Goal: Task Accomplishment & Management: Use online tool/utility

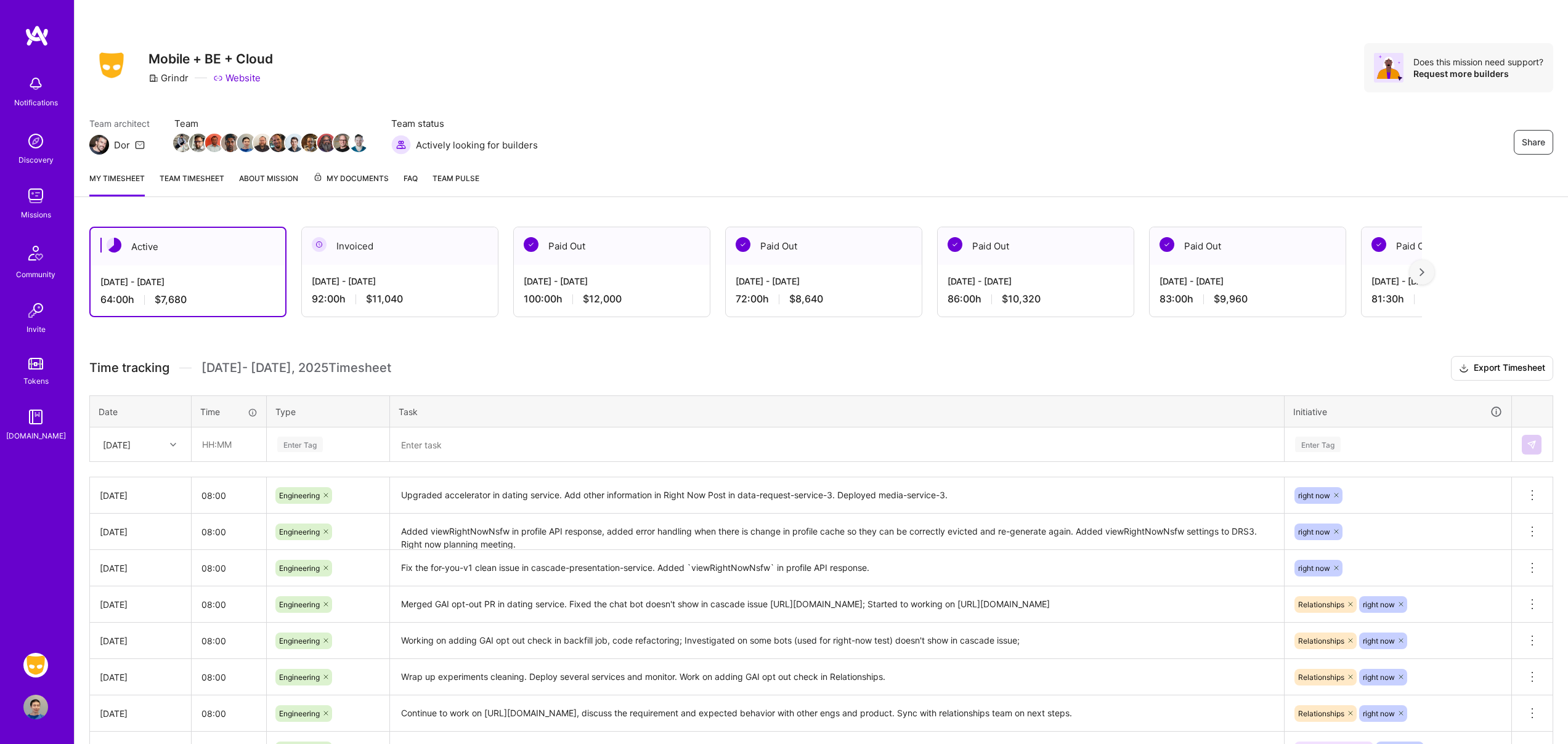
scroll to position [7, 0]
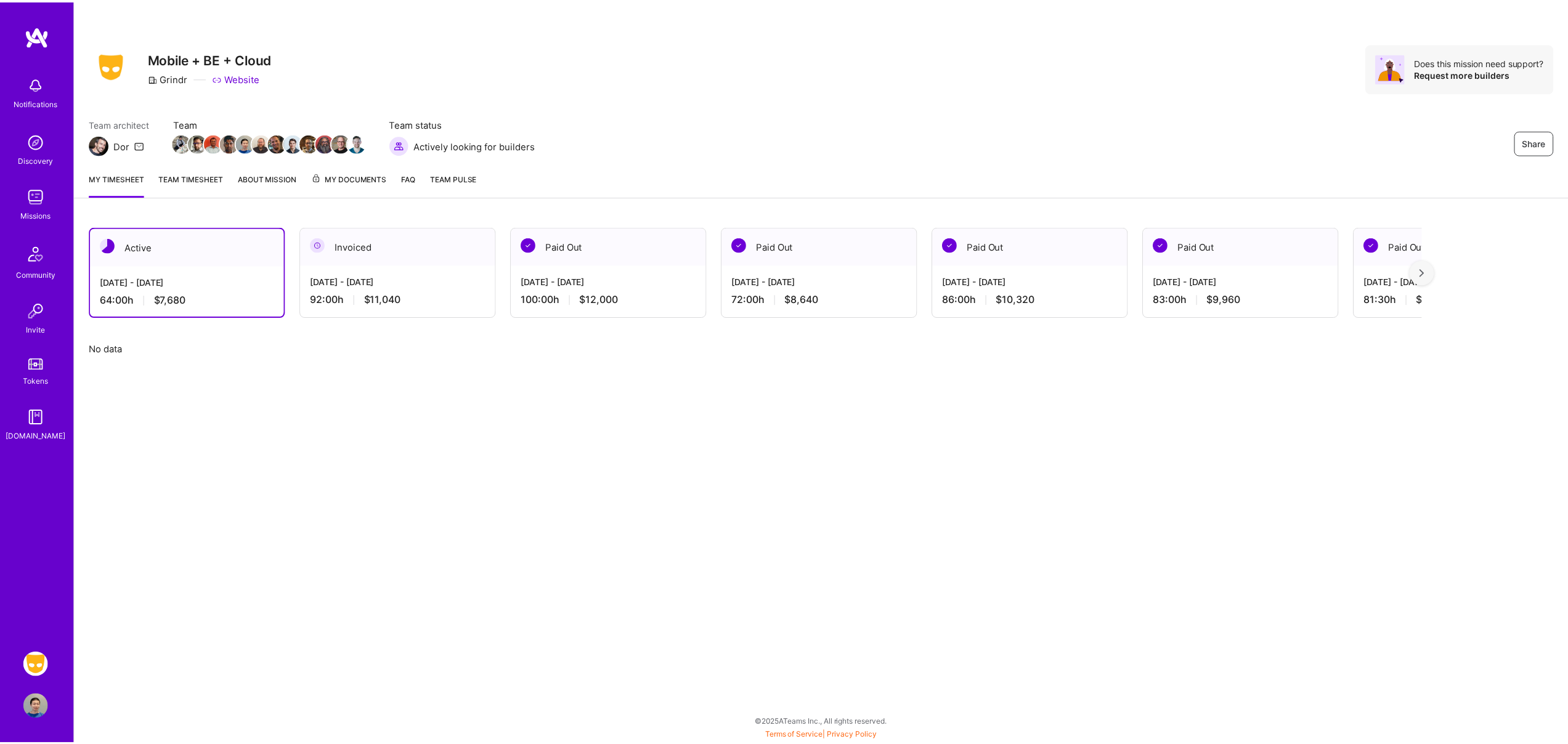
scroll to position [7, 0]
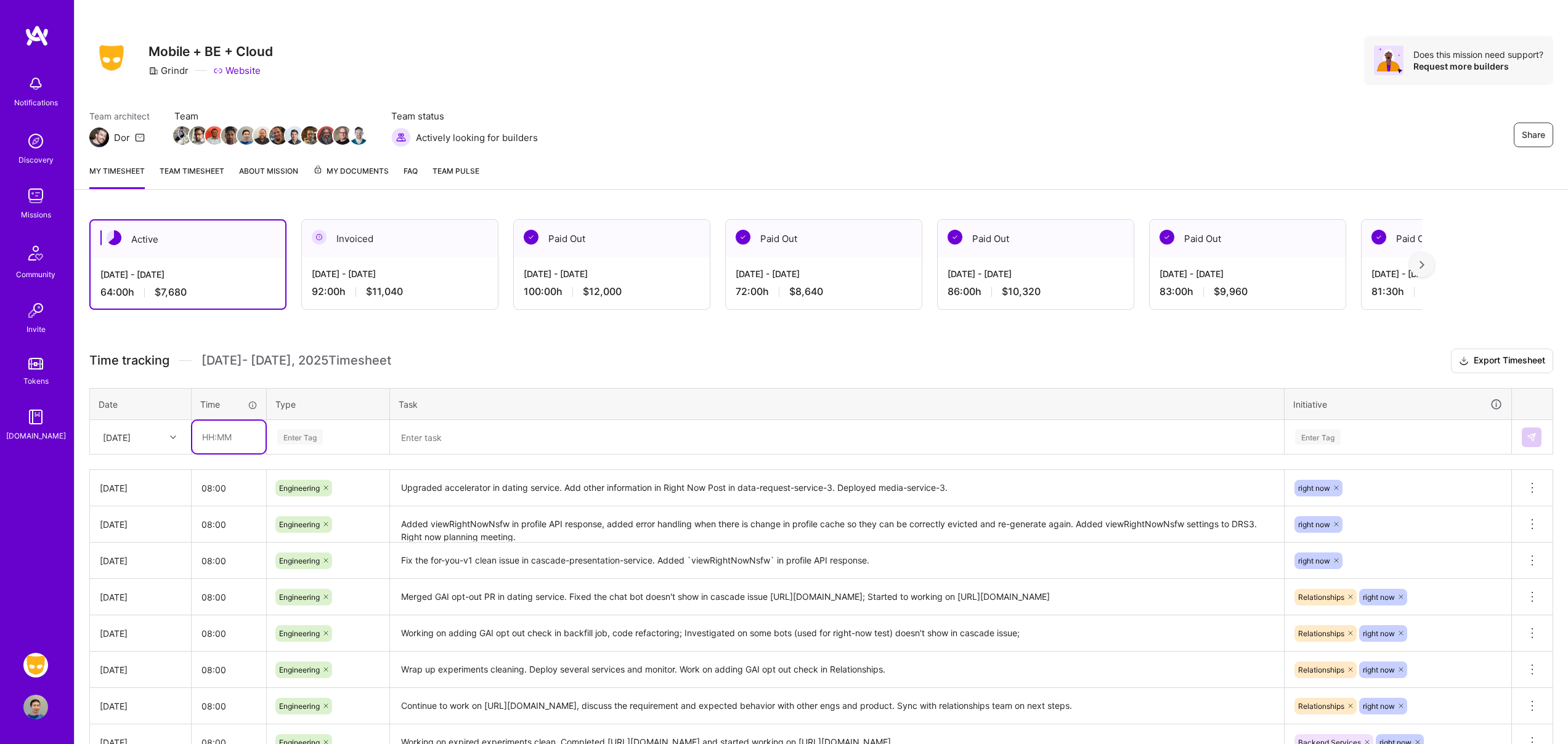
click at [229, 441] on input "text" at bounding box center [229, 436] width 73 height 32
type input "08:00"
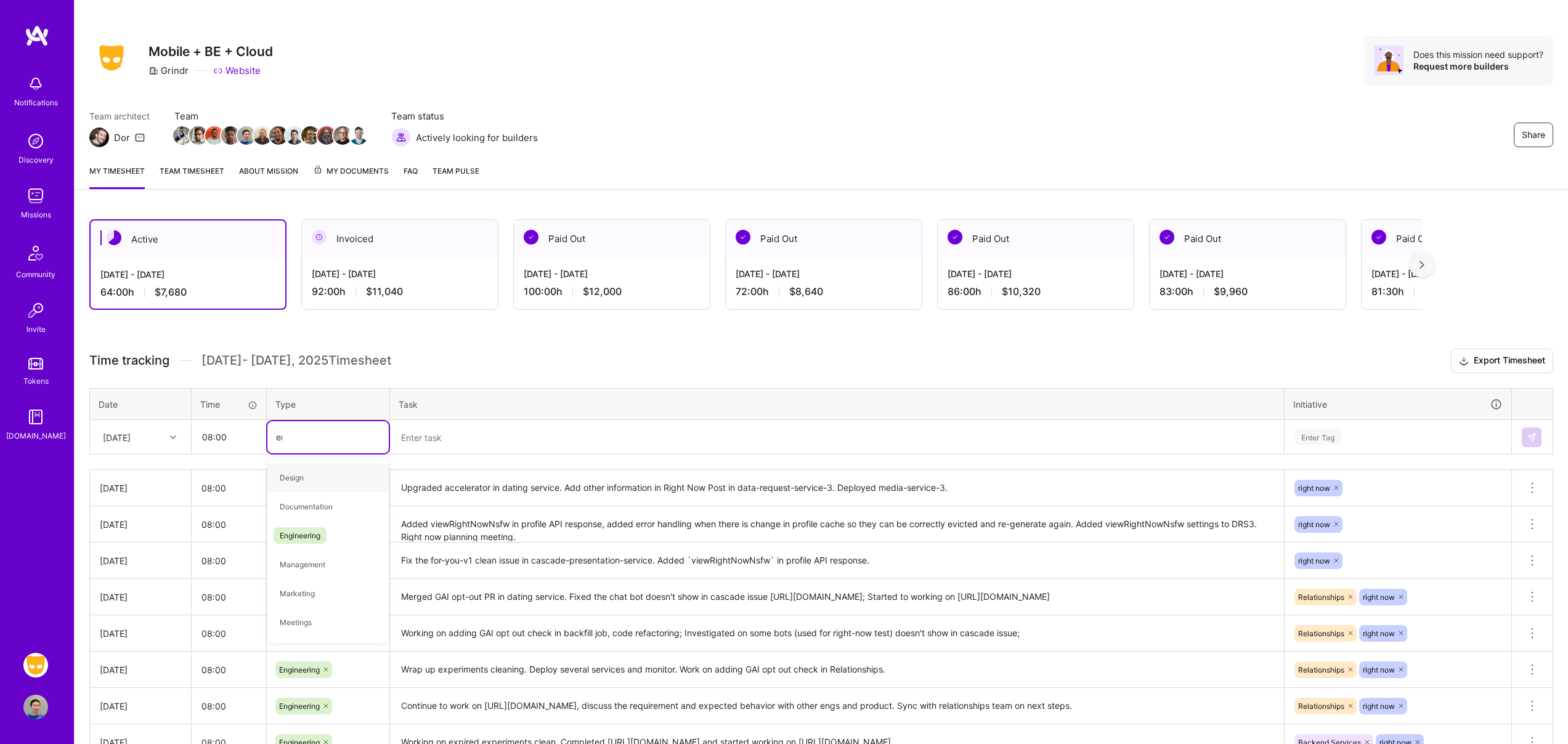
type input "engi"
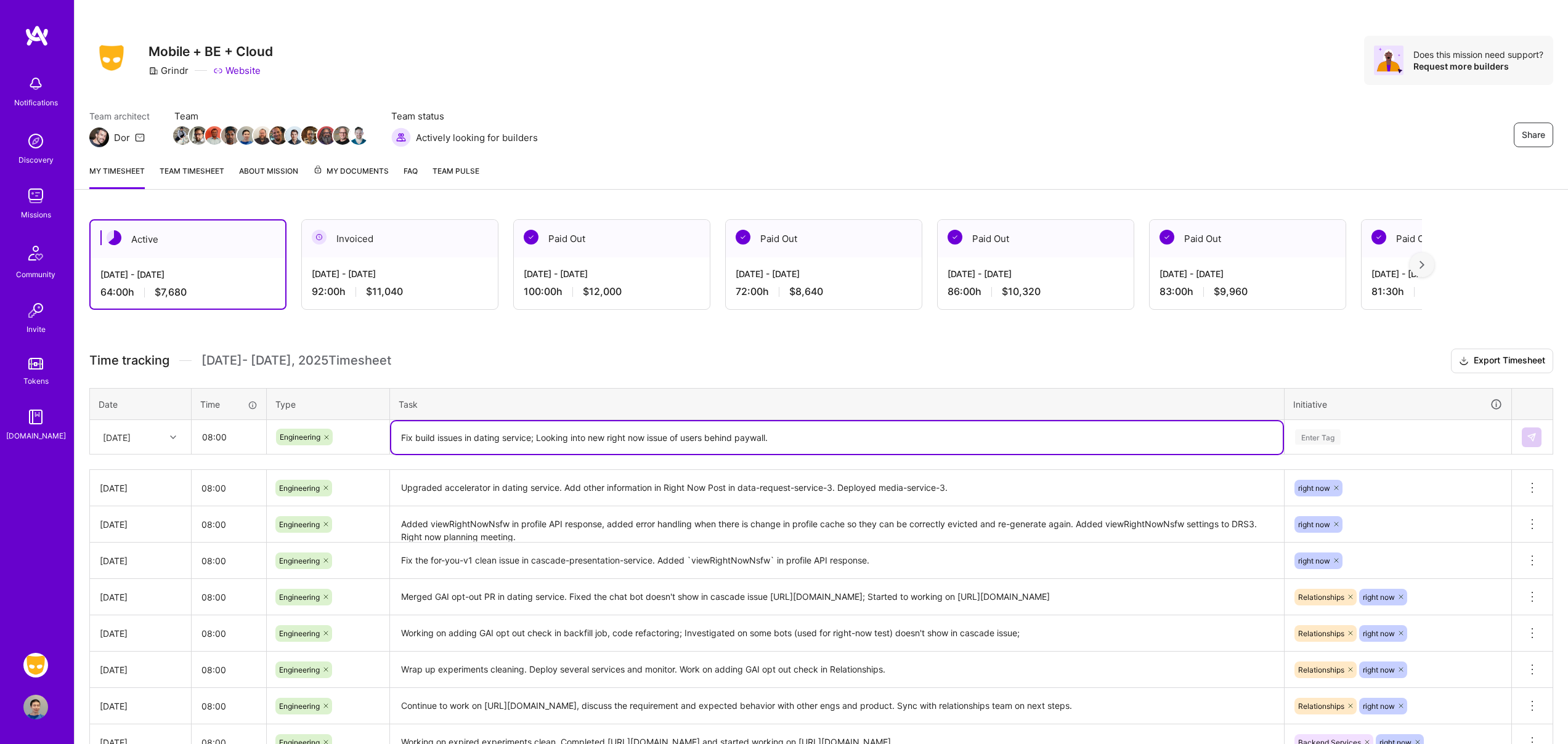
type textarea "Fix build issues in dating service; Looking into new right now issue of users b…"
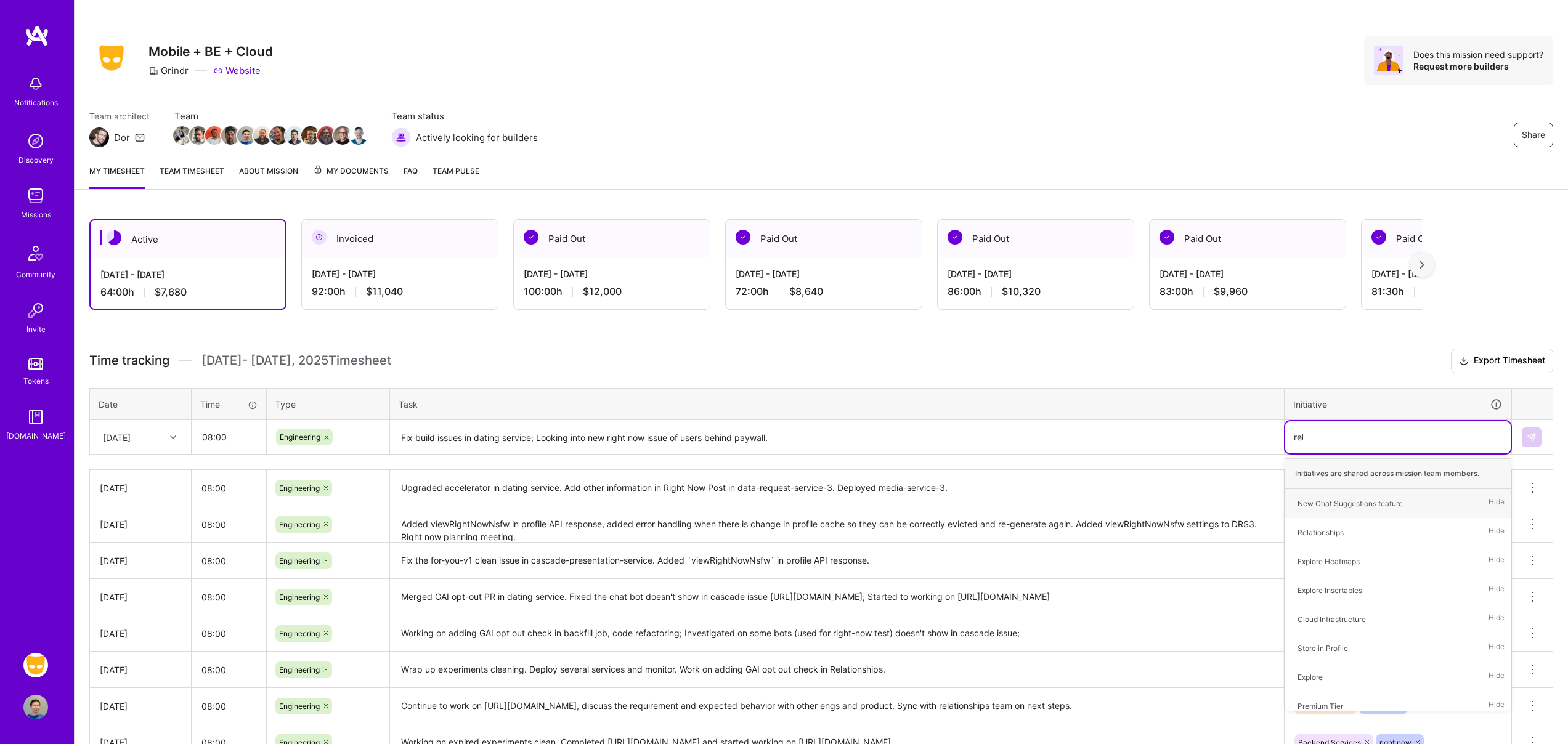
type input "rela"
type input "righ"
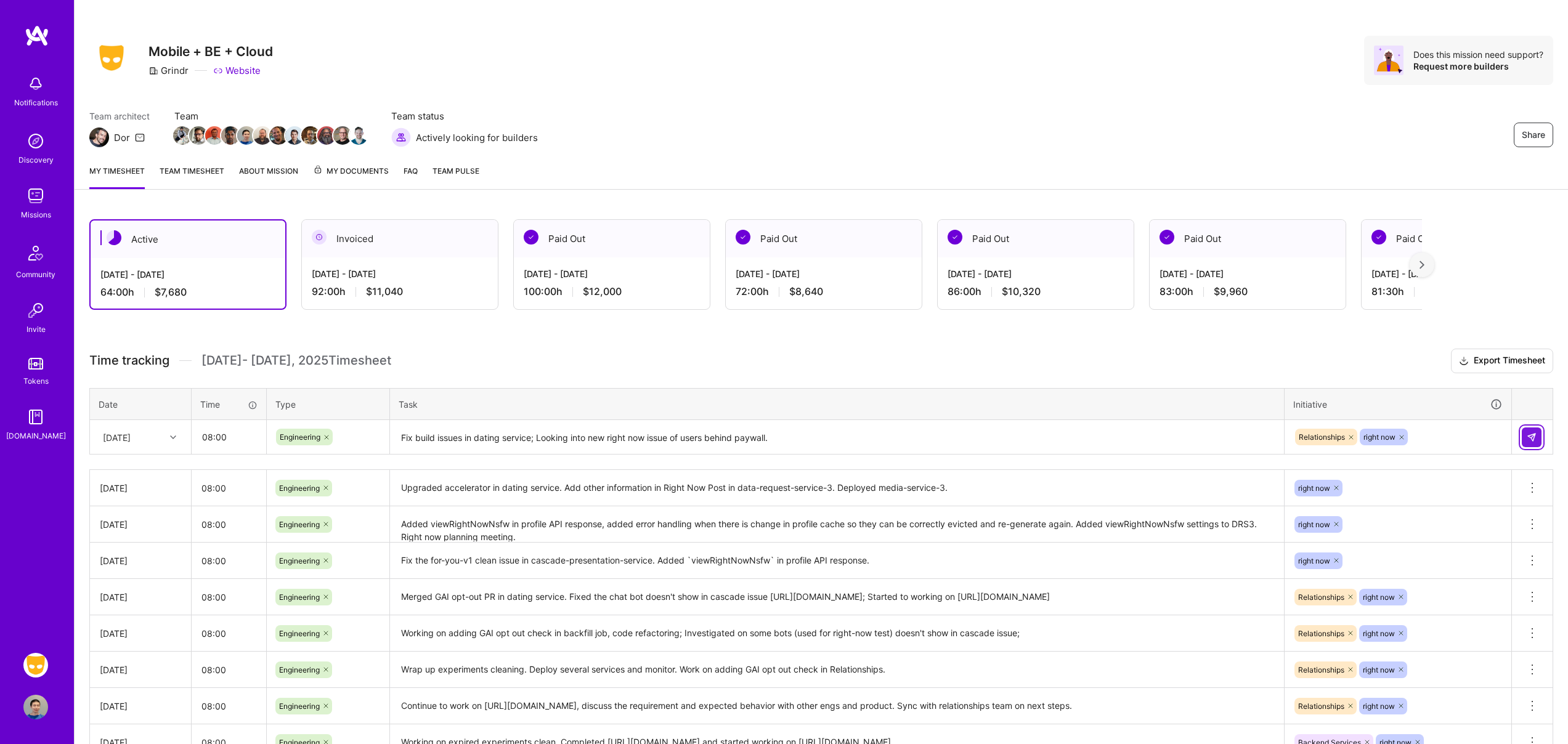
click at [1536, 435] on button at bounding box center [1531, 437] width 20 height 20
